Goal: Information Seeking & Learning: Learn about a topic

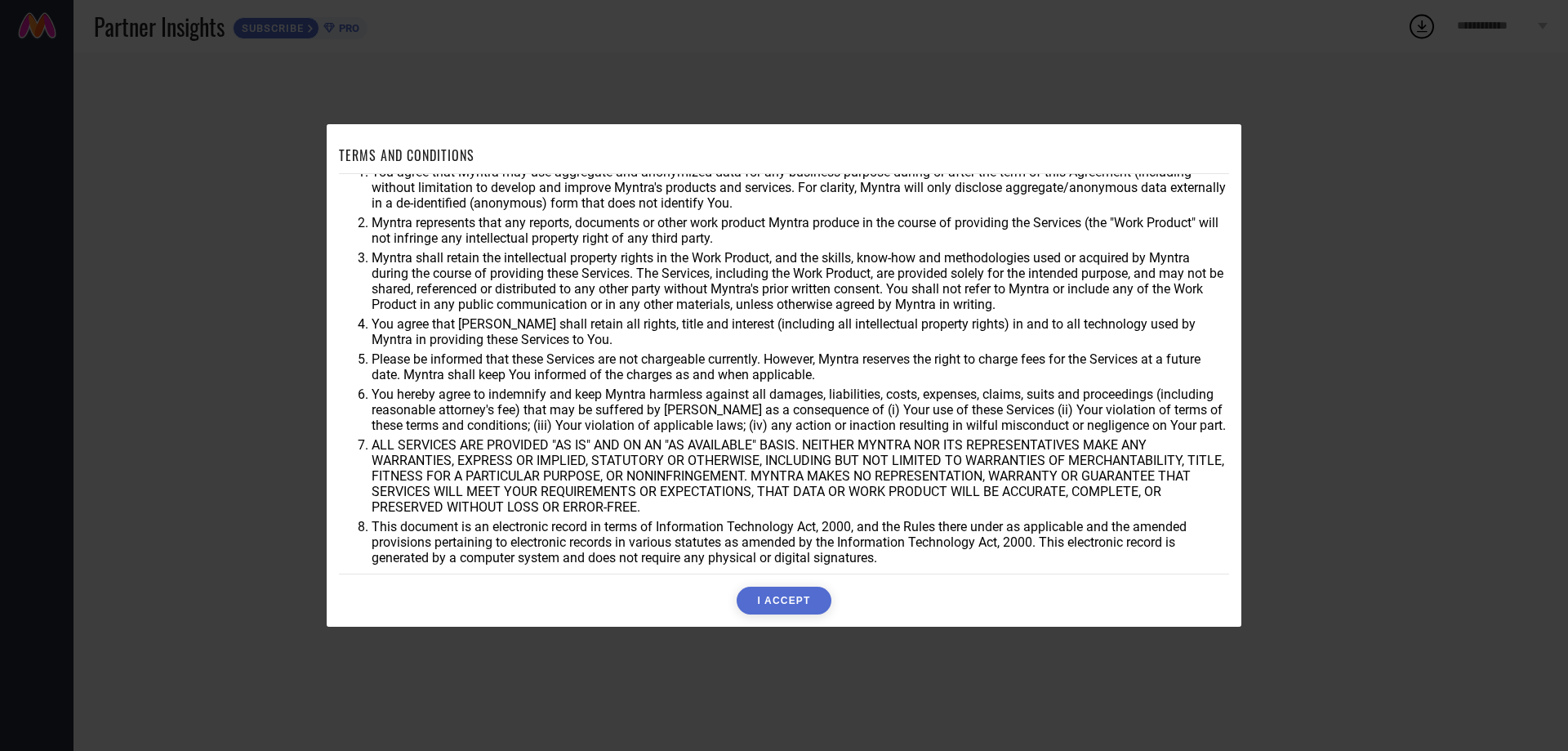
scroll to position [44, 0]
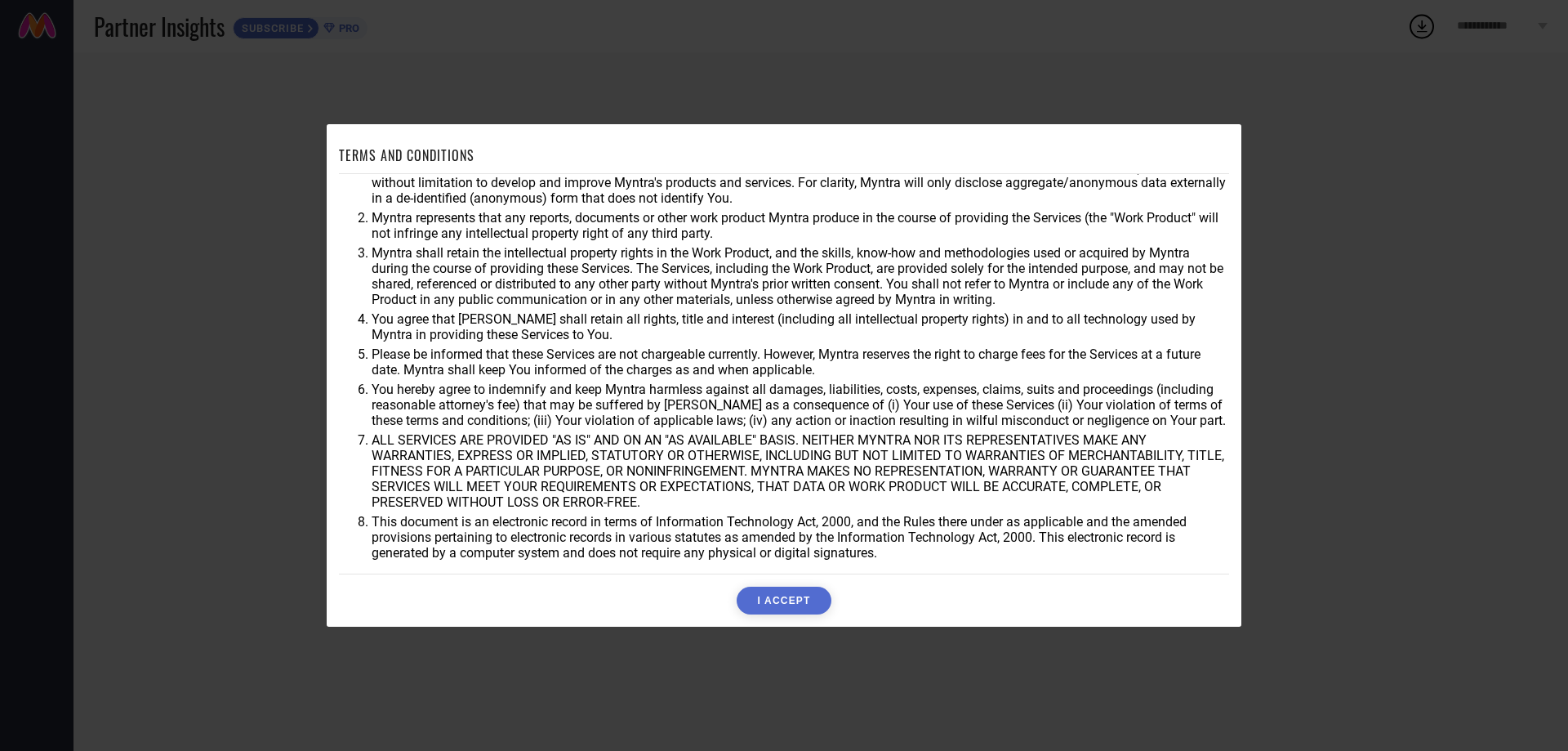
click at [781, 611] on button "I ACCEPT" at bounding box center [784, 600] width 94 height 28
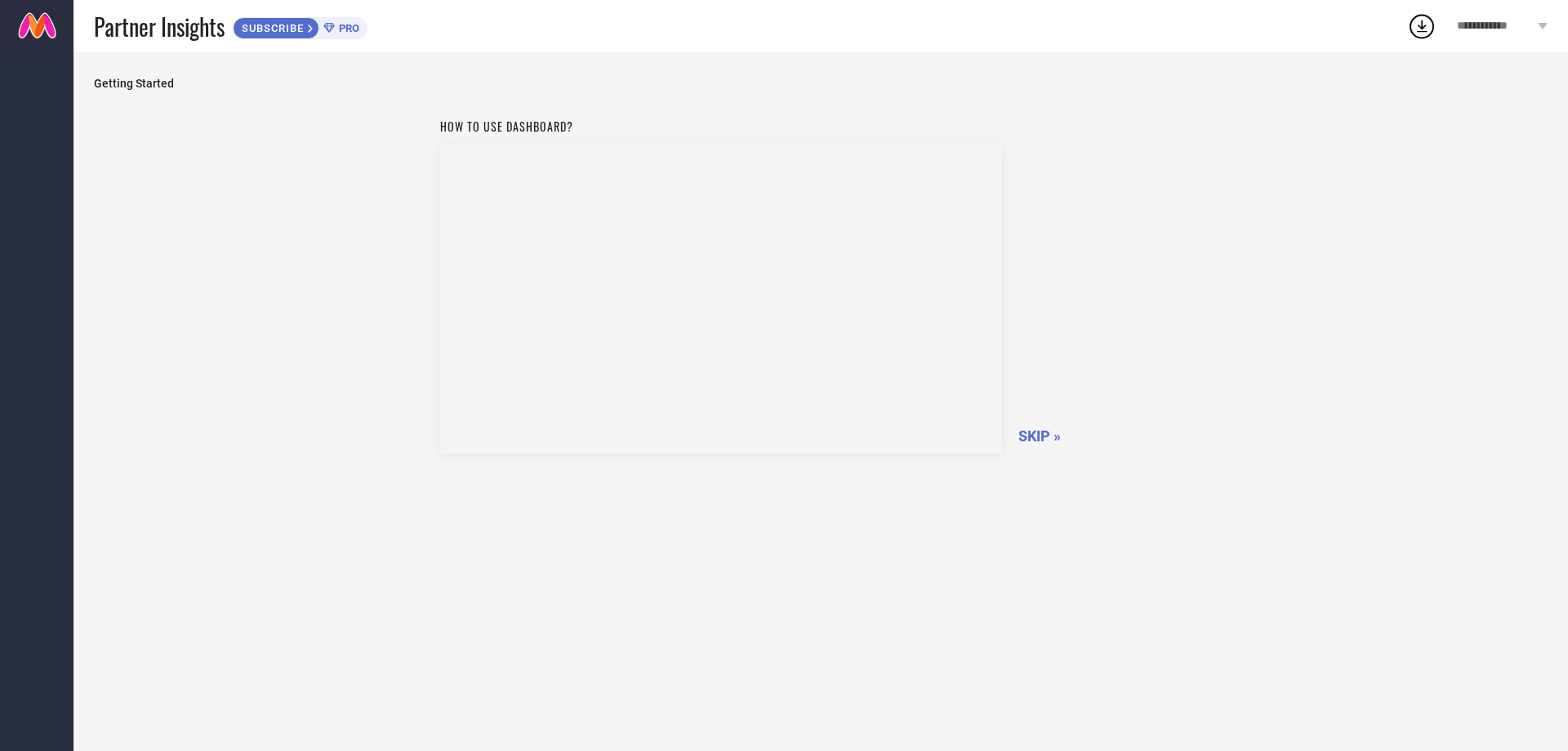
click at [1036, 435] on span "SKIP »" at bounding box center [1039, 435] width 43 height 17
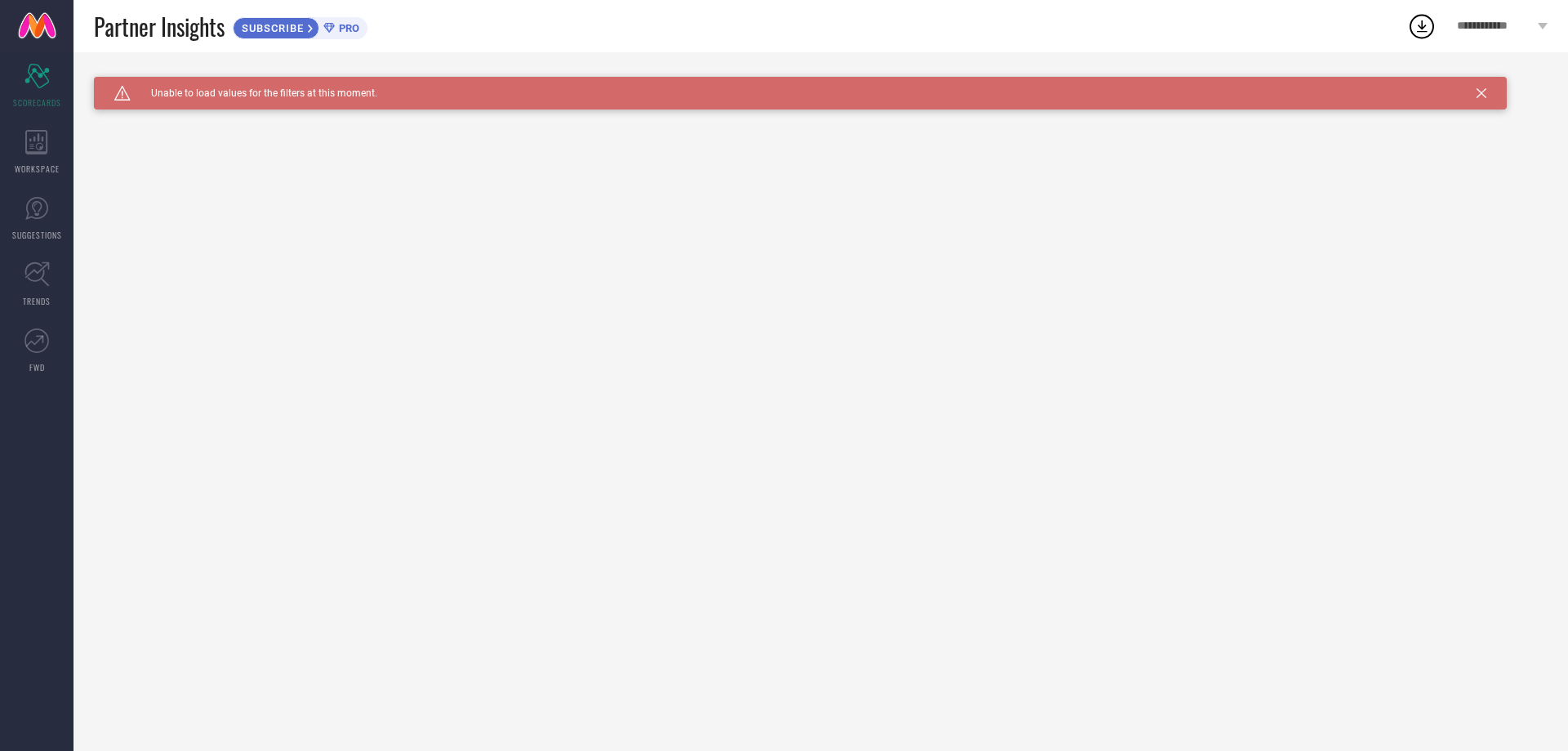
click at [299, 29] on span "SUBSCRIBE" at bounding box center [270, 28] width 74 height 12
click at [25, 147] on icon at bounding box center [36, 142] width 22 height 25
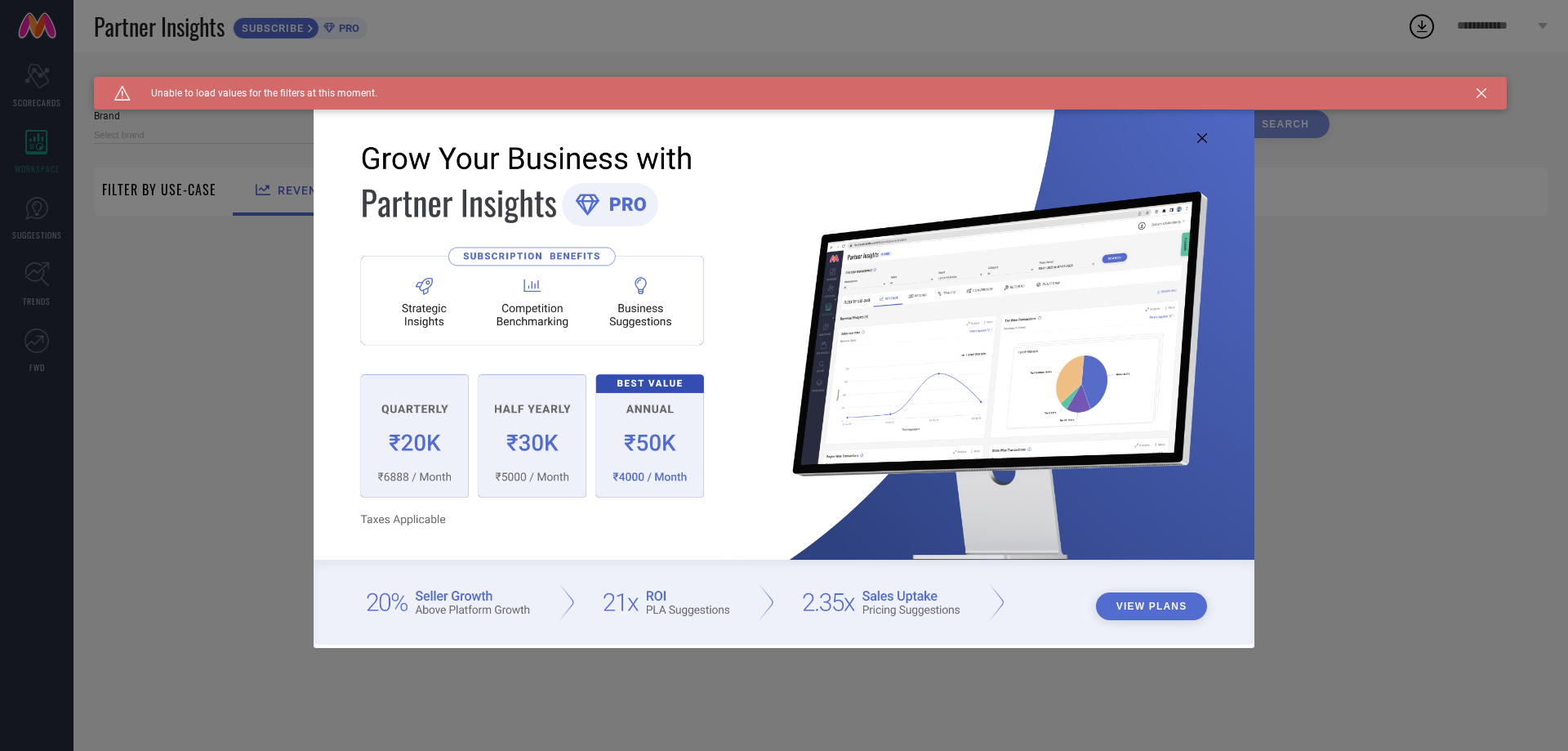
type input "1 STOP FASHION"
type input "All"
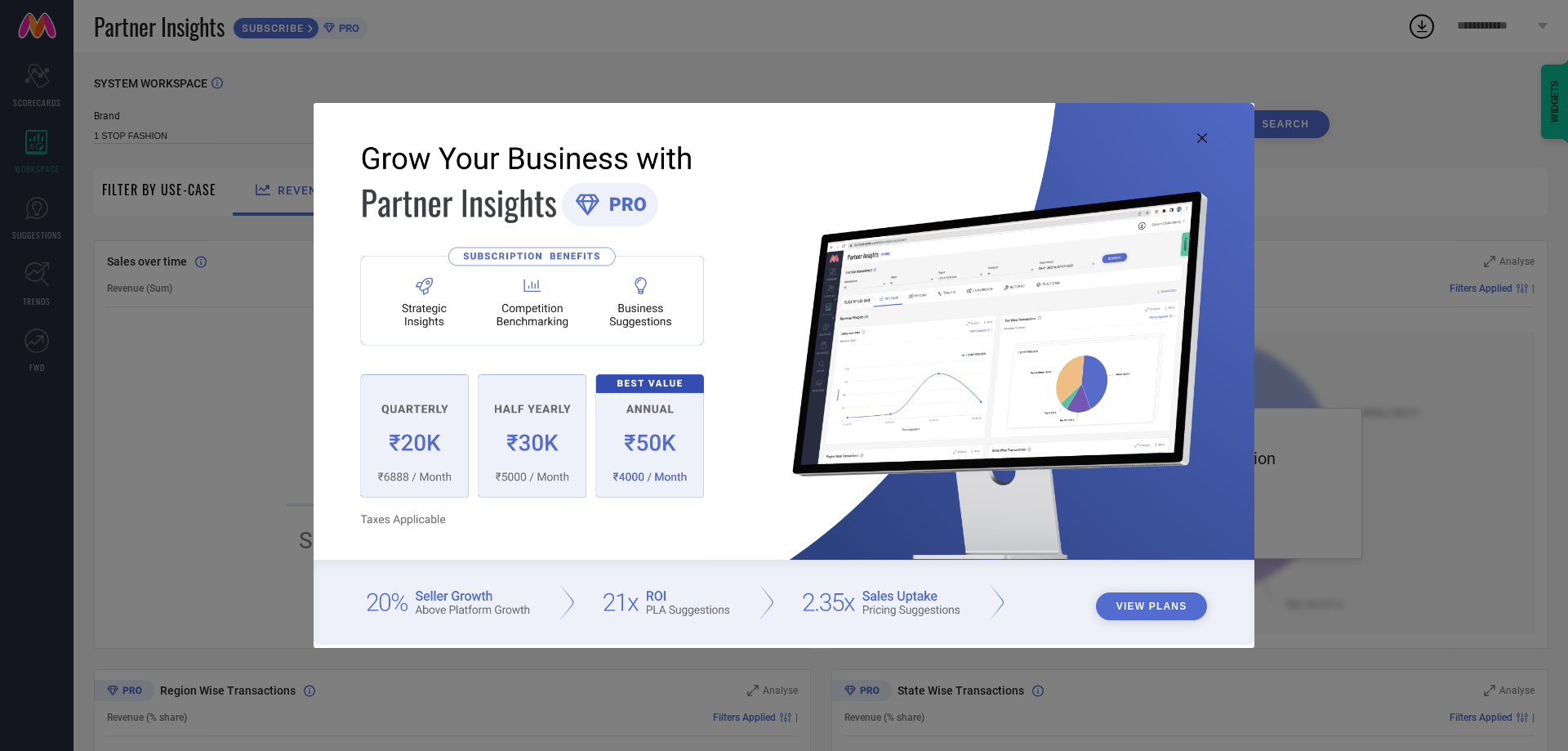
click at [1141, 596] on button "View Plans" at bounding box center [1151, 606] width 112 height 28
click at [1206, 144] on img at bounding box center [784, 374] width 940 height 540
click at [1204, 140] on icon at bounding box center [1202, 138] width 10 height 10
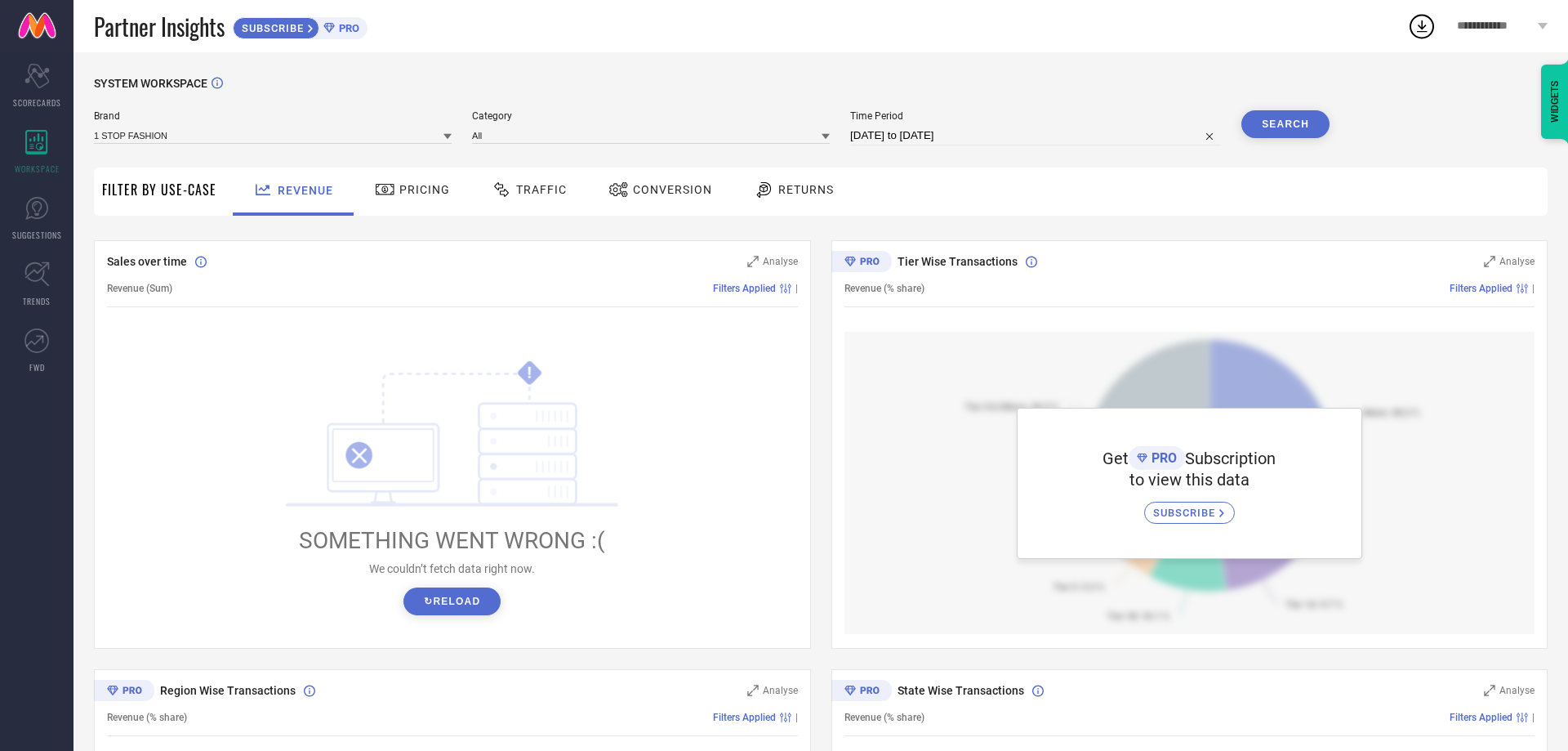
drag, startPoint x: 378, startPoint y: 195, endPoint x: 366, endPoint y: 179, distance: 20.0
click at [378, 194] on icon at bounding box center [384, 190] width 21 height 20
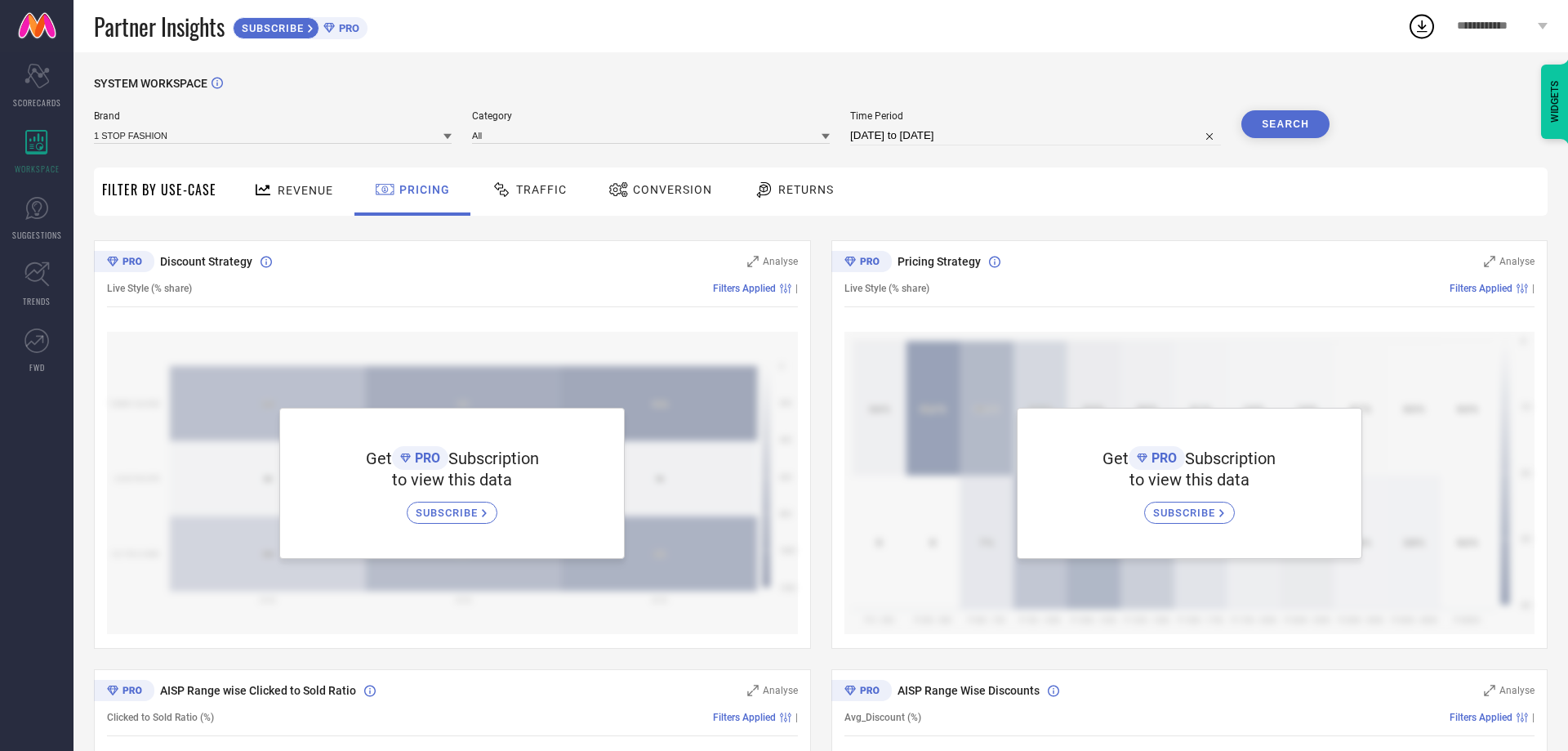
click at [668, 186] on span "Conversion" at bounding box center [672, 189] width 79 height 13
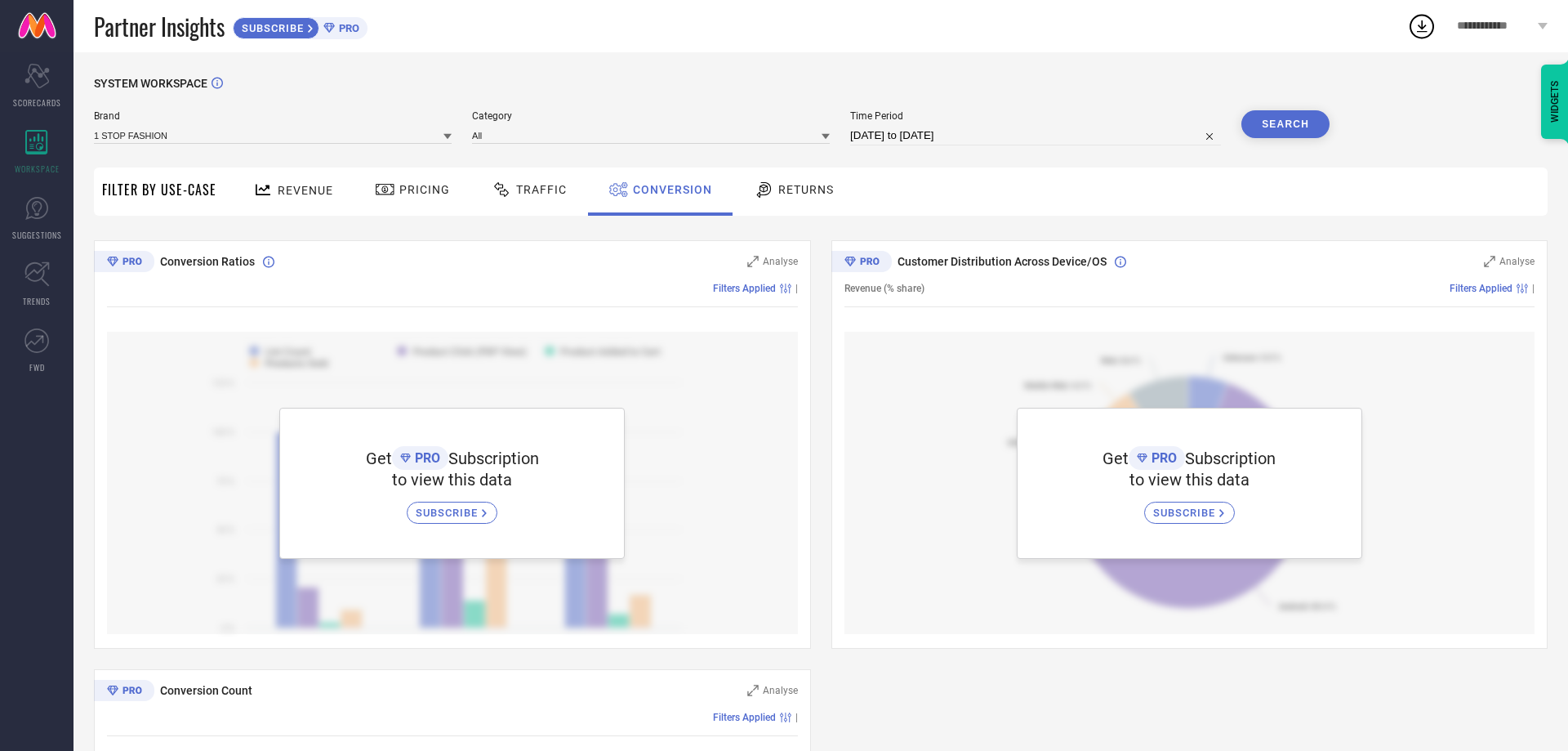
click at [509, 191] on div at bounding box center [503, 190] width 25 height 20
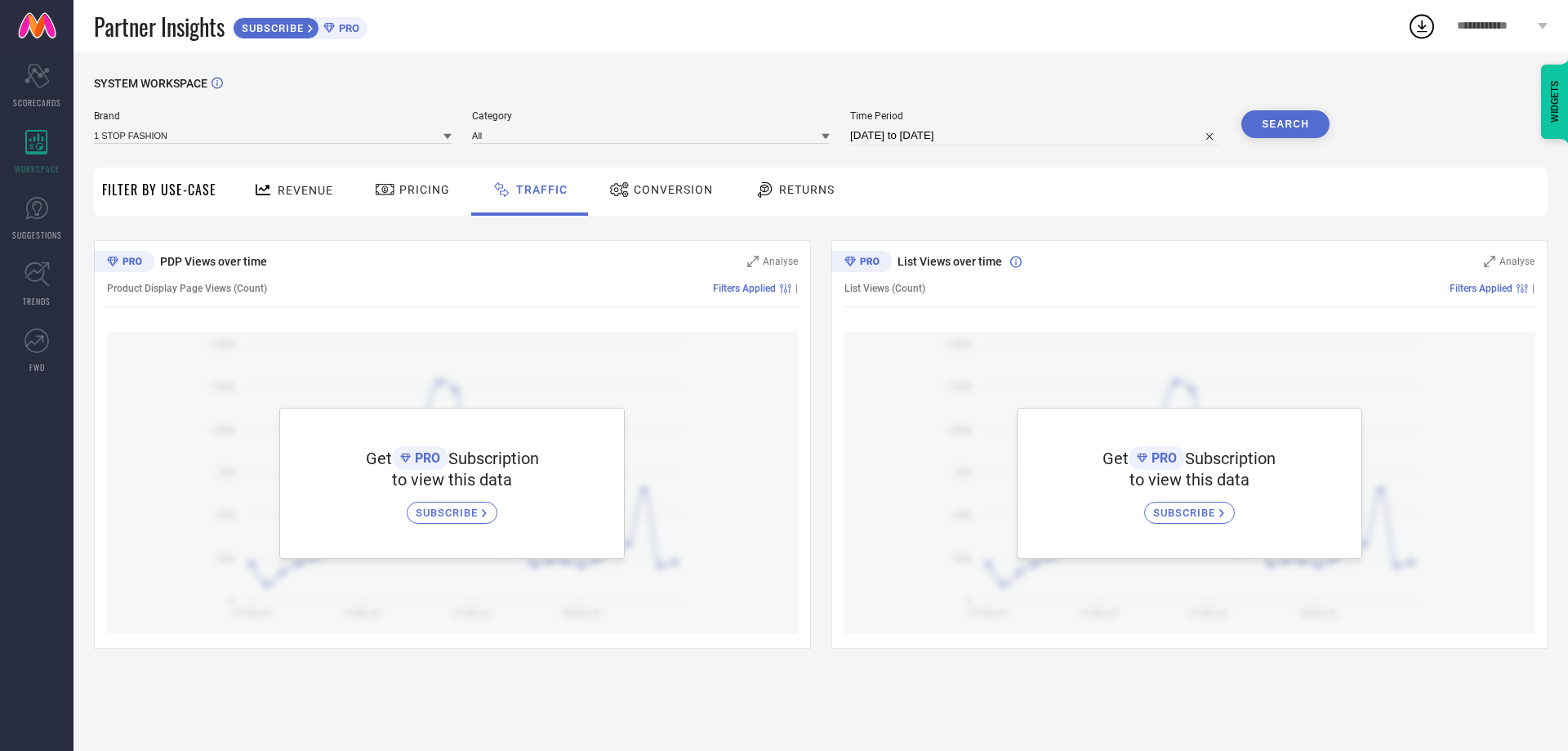
drag, startPoint x: 820, startPoint y: 191, endPoint x: 517, endPoint y: 206, distance: 303.4
click at [815, 191] on span "Returns" at bounding box center [806, 189] width 56 height 13
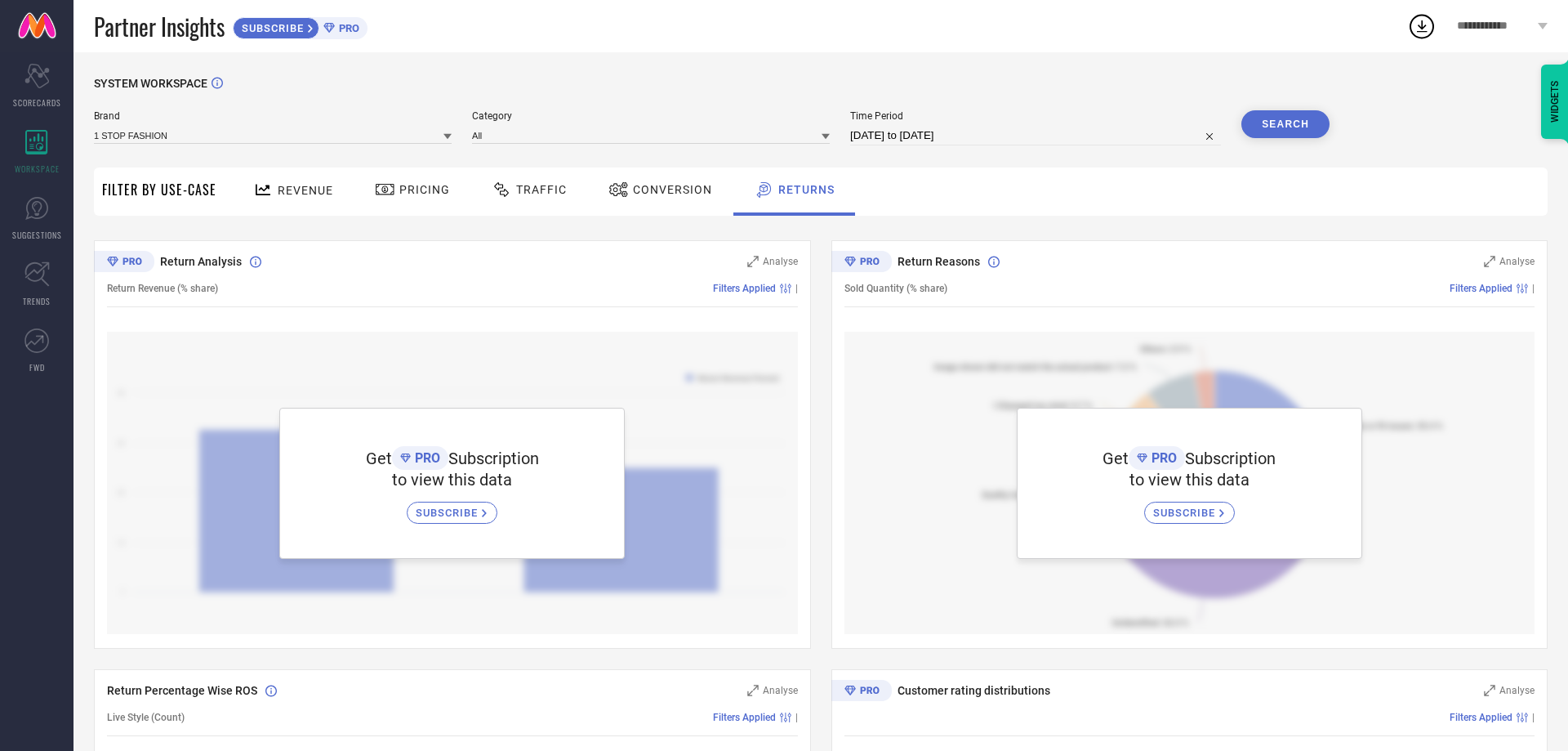
click at [256, 187] on icon at bounding box center [263, 190] width 21 height 21
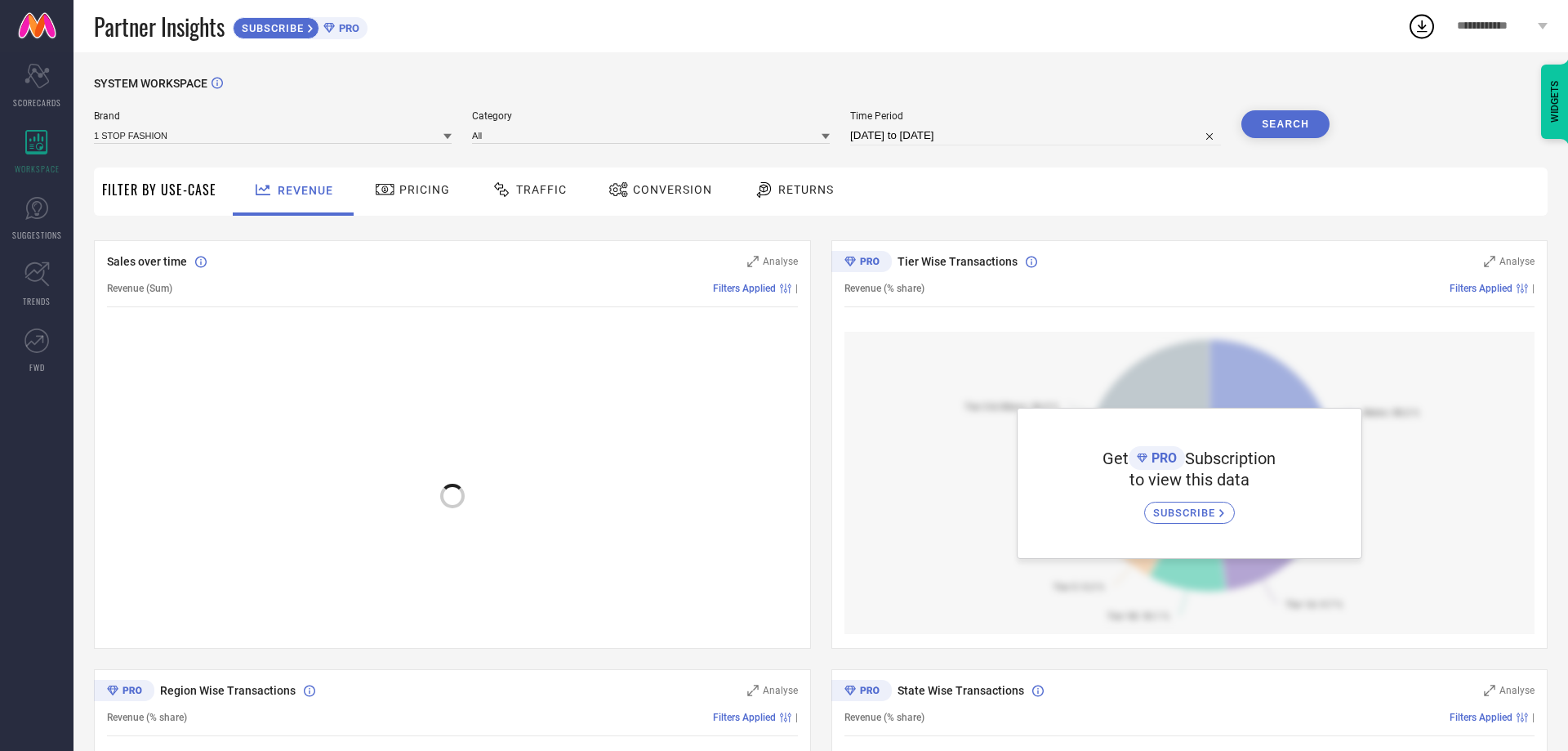
click at [149, 190] on span "Filter By Use-Case" at bounding box center [159, 190] width 114 height 20
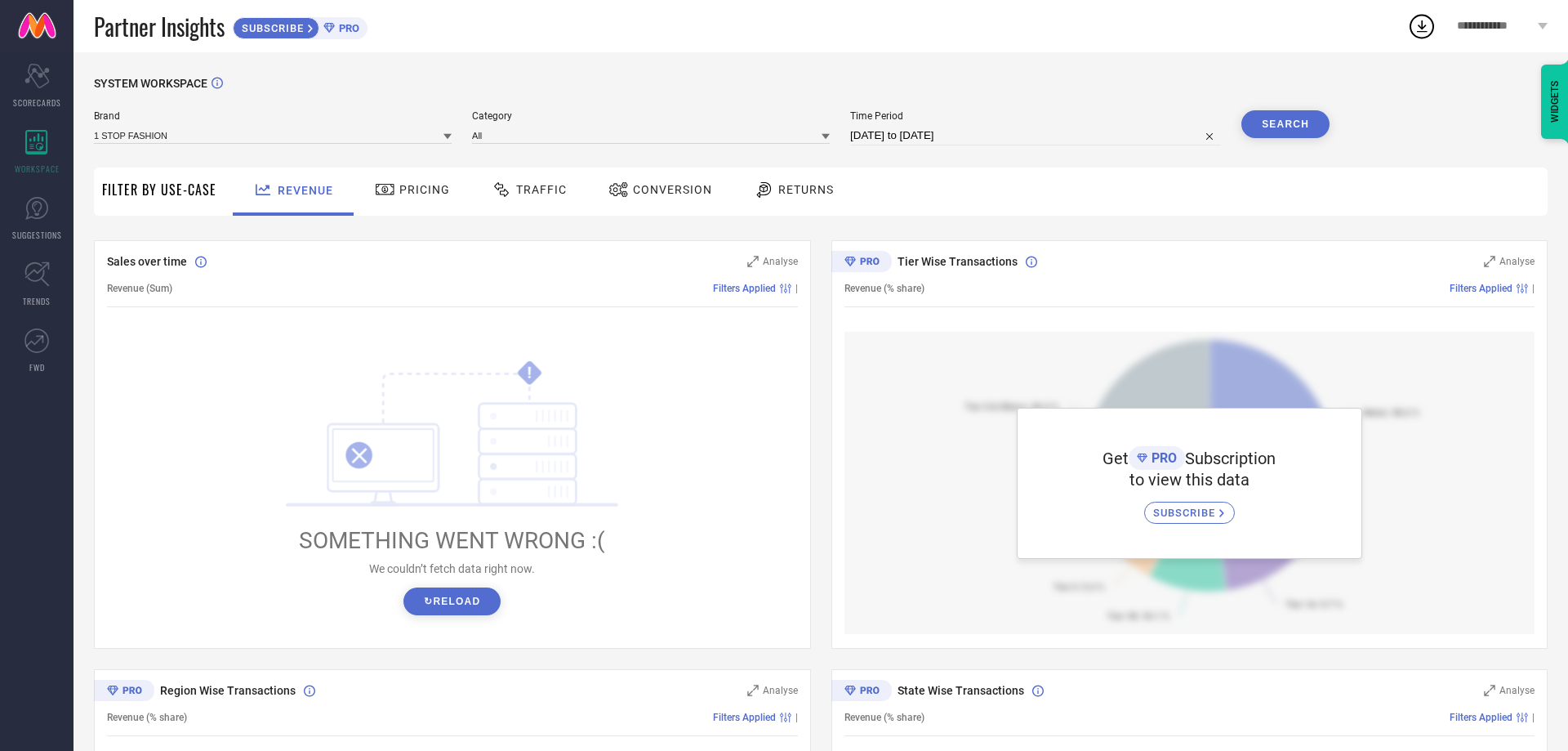
click at [162, 198] on span "Filter By Use-Case" at bounding box center [159, 190] width 114 height 20
click at [196, 188] on span "Filter By Use-Case" at bounding box center [159, 190] width 114 height 20
click at [199, 209] on div "Filter By Use-Case" at bounding box center [159, 192] width 114 height 49
click at [204, 187] on span "Filter By Use-Case" at bounding box center [159, 190] width 114 height 20
click at [418, 203] on div "Pricing" at bounding box center [412, 190] width 83 height 28
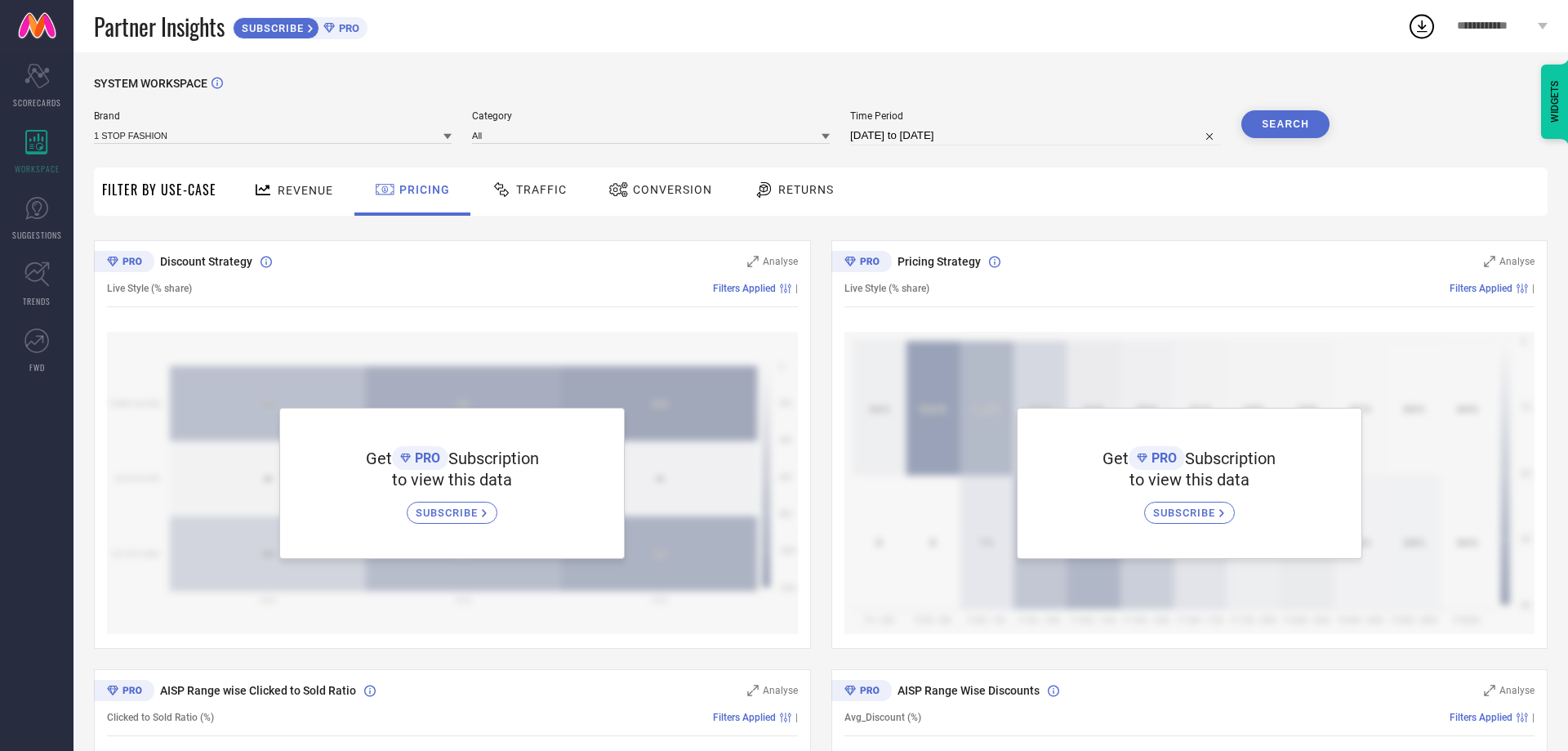
click at [535, 191] on span "Traffic" at bounding box center [541, 189] width 51 height 13
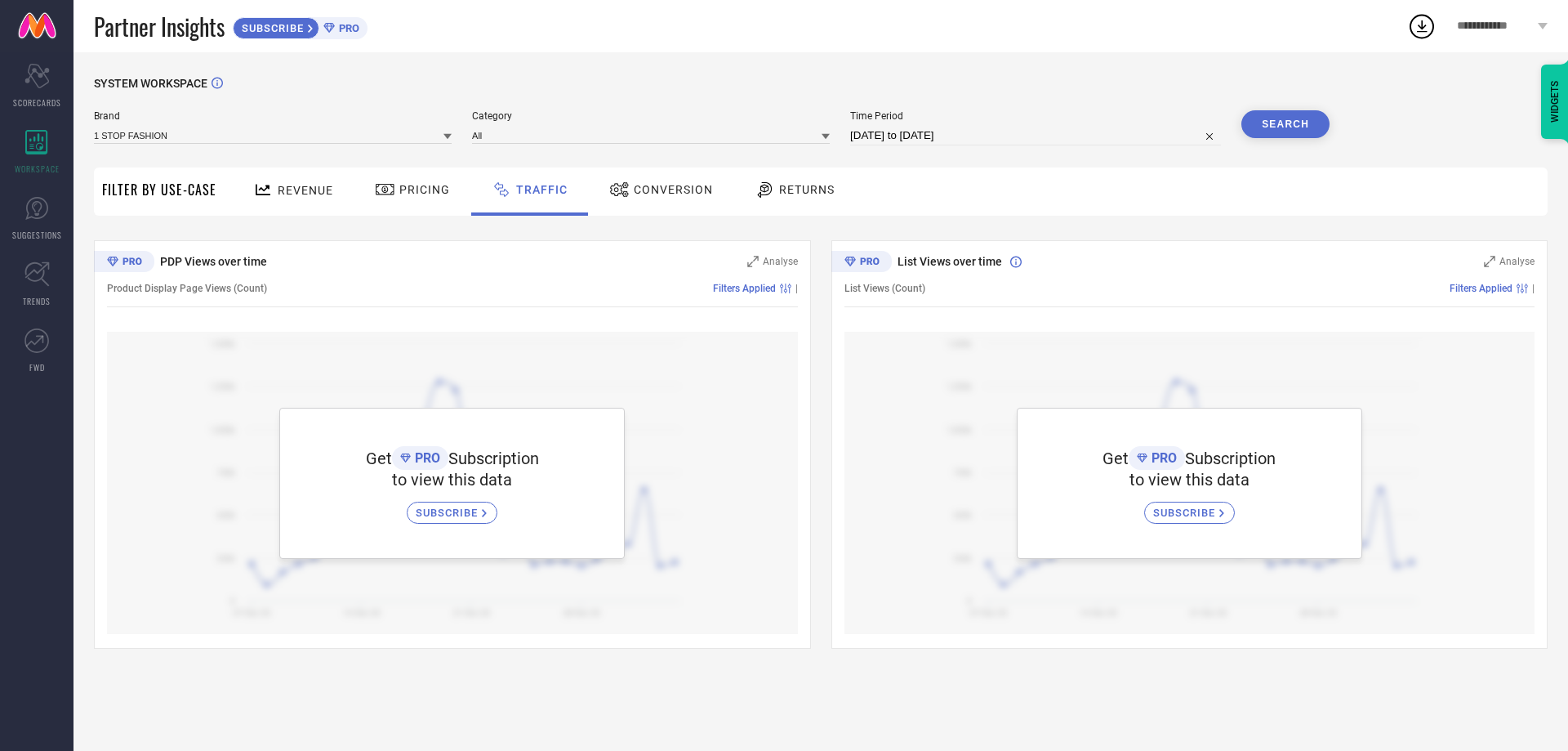
click at [659, 205] on div "Conversion" at bounding box center [661, 192] width 145 height 49
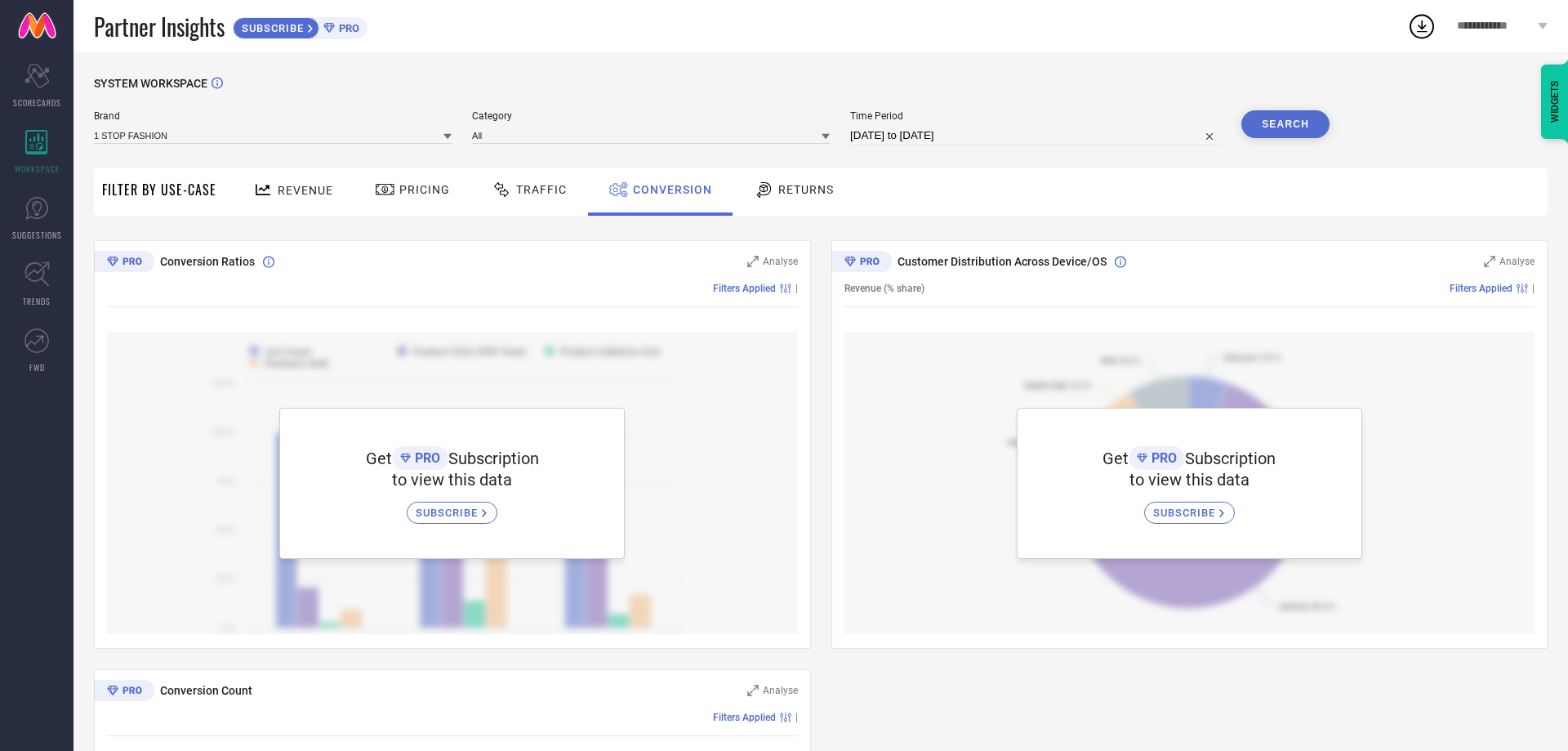
drag, startPoint x: 659, startPoint y: 205, endPoint x: 1130, endPoint y: 218, distance: 471.2
click at [1130, 218] on div "SYSTEM WORKSPACE Brand 1 STOP FASHION Category All Time Period [DATE] to [DATE]…" at bounding box center [821, 576] width 1454 height 1000
click at [779, 189] on span "Returns" at bounding box center [806, 189] width 56 height 13
